Goal: Contribute content

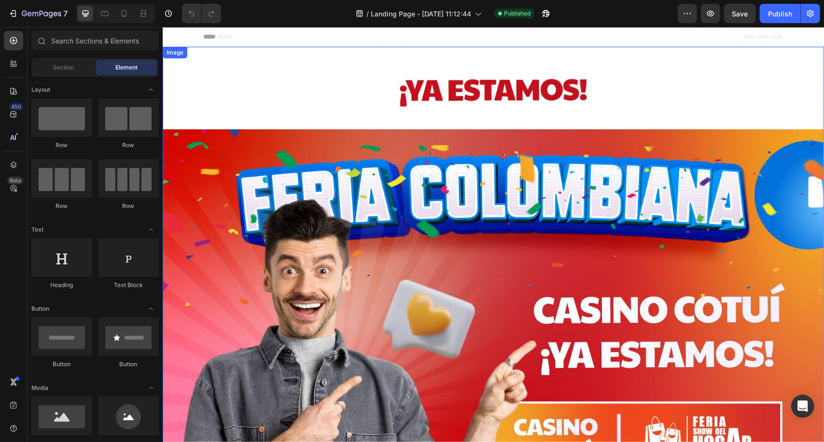
click at [506, 273] on img at bounding box center [492, 296] width 661 height 501
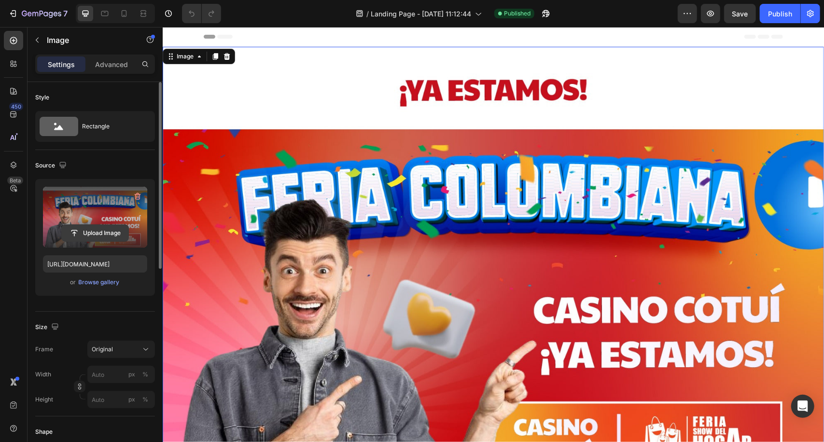
click at [106, 232] on input "file" at bounding box center [95, 233] width 67 height 16
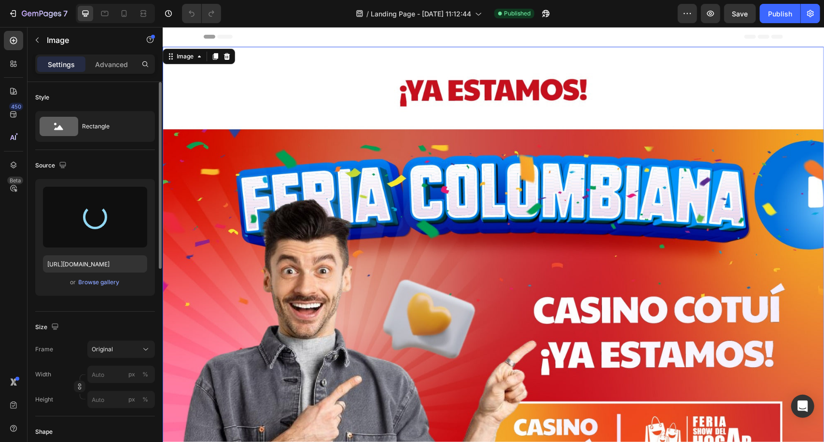
type input "[URL][DOMAIN_NAME]"
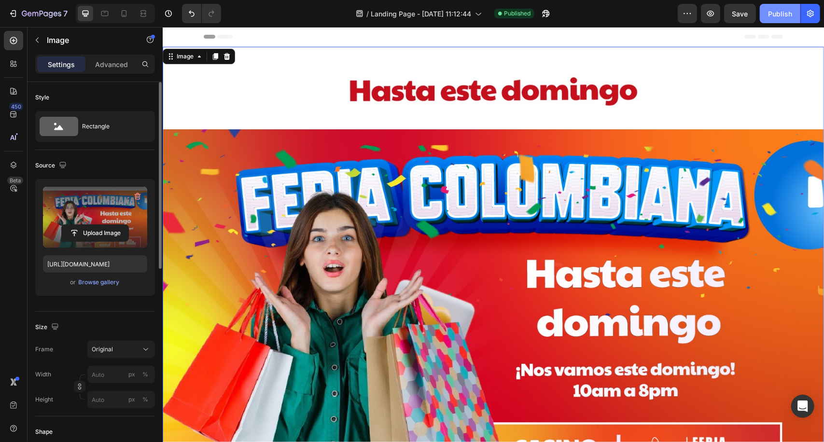
click at [772, 17] on div "Publish" at bounding box center [780, 14] width 24 height 10
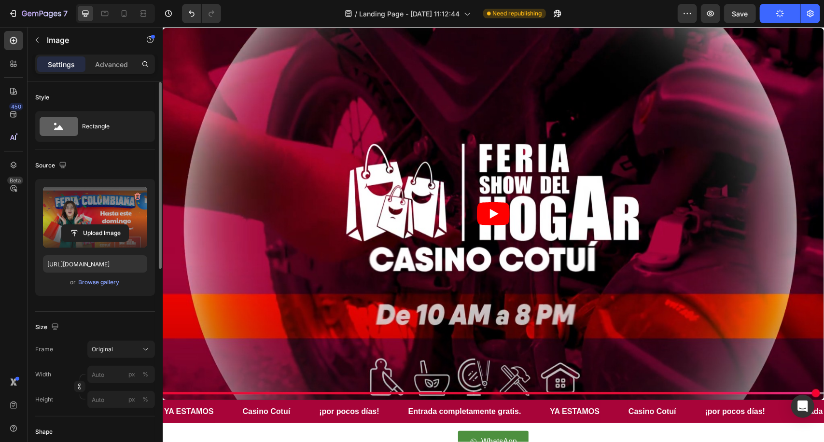
scroll to position [724, 0]
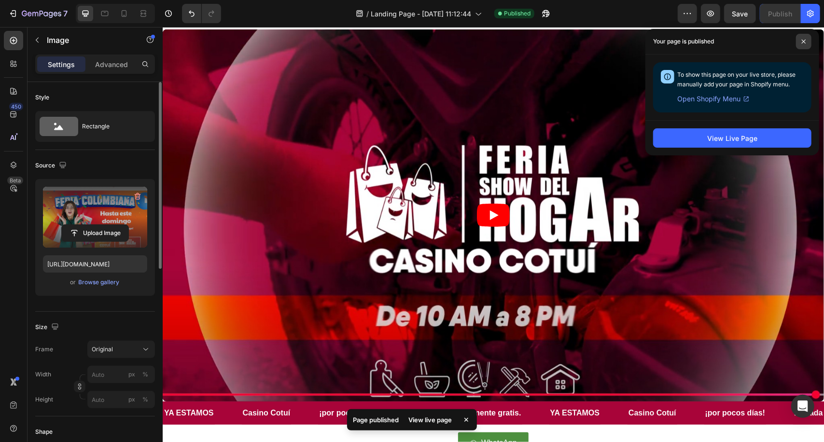
click at [804, 43] on icon at bounding box center [803, 41] width 5 height 5
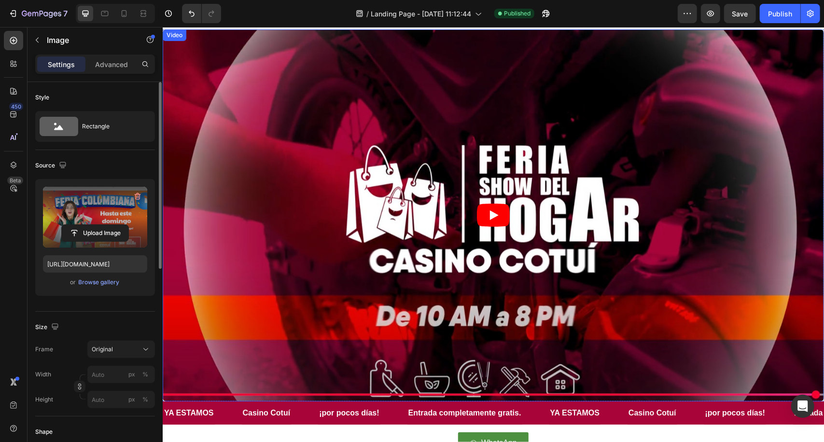
click at [449, 189] on article at bounding box center [492, 215] width 661 height 372
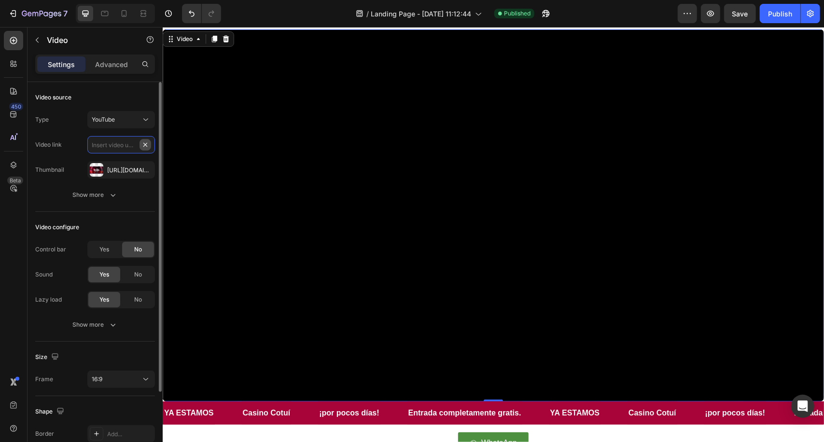
scroll to position [0, 0]
click at [107, 142] on input "text" at bounding box center [121, 144] width 68 height 17
paste input "[URL][DOMAIN_NAME]"
type input "[URL][DOMAIN_NAME]"
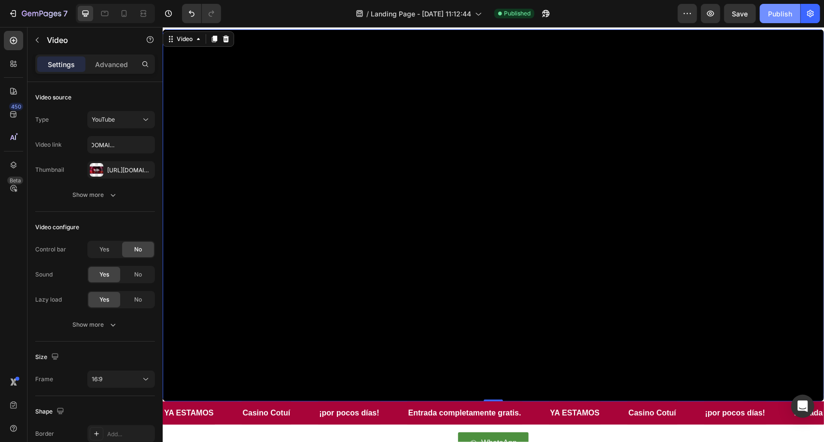
scroll to position [0, 0]
click at [775, 15] on div "Publish" at bounding box center [780, 14] width 24 height 10
